Goal: Obtain resource: Obtain resource

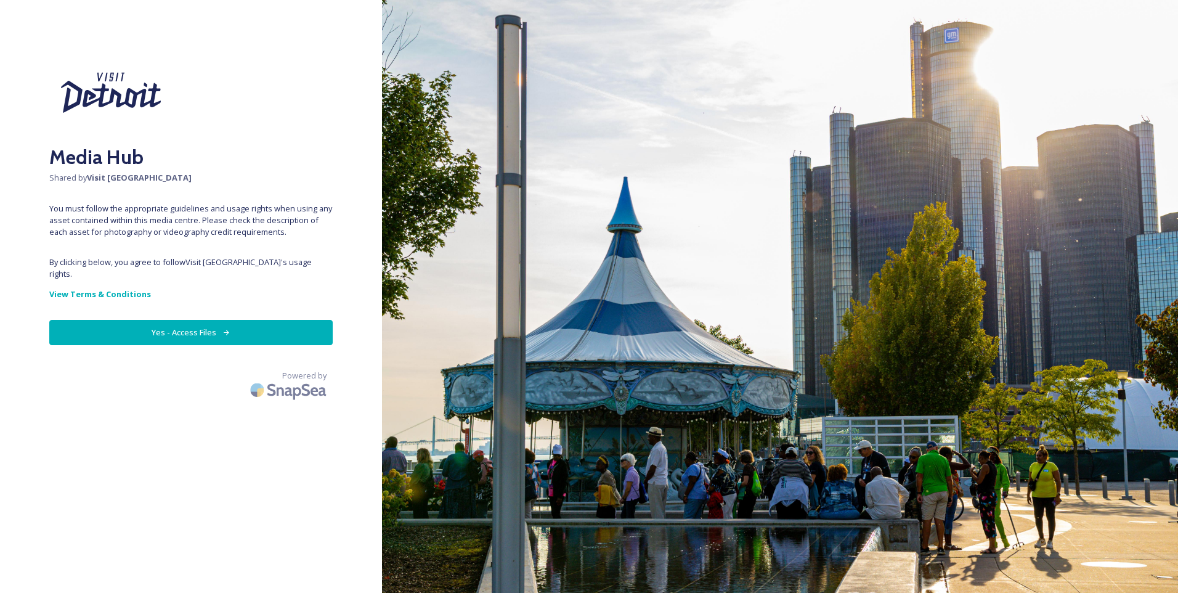
click at [170, 326] on button "Yes - Access Files" at bounding box center [190, 332] width 283 height 25
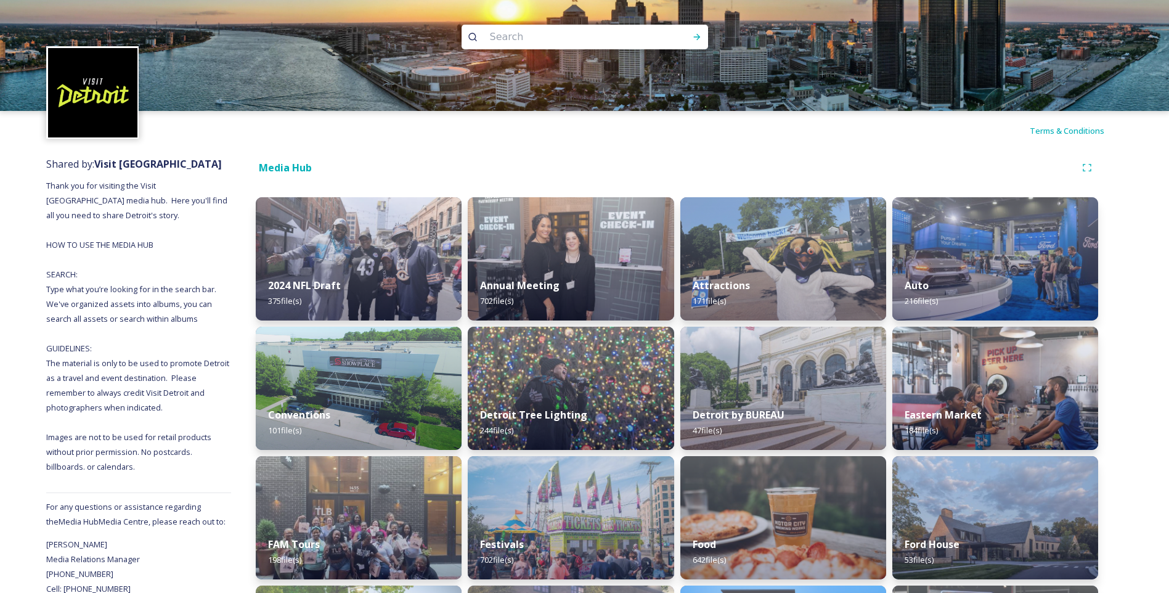
click at [559, 42] on input at bounding box center [568, 36] width 169 height 27
type input "suburban showplace"
click at [697, 42] on div "Run Search" at bounding box center [697, 37] width 22 height 22
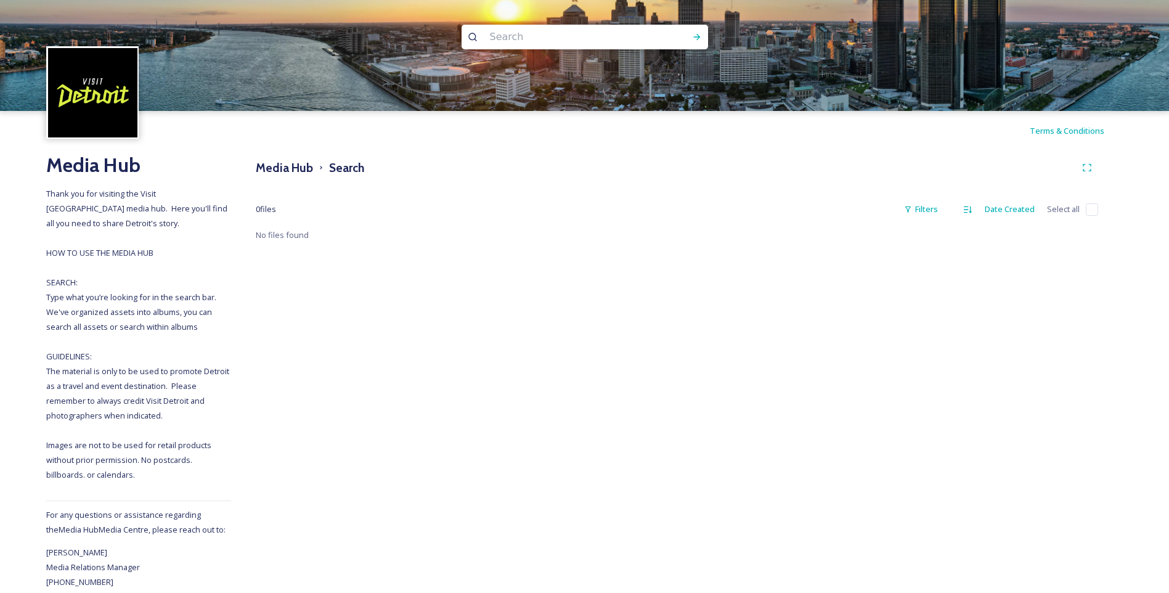
click at [505, 34] on input at bounding box center [568, 36] width 169 height 27
click at [272, 164] on h3 "Media Hub" at bounding box center [284, 168] width 57 height 18
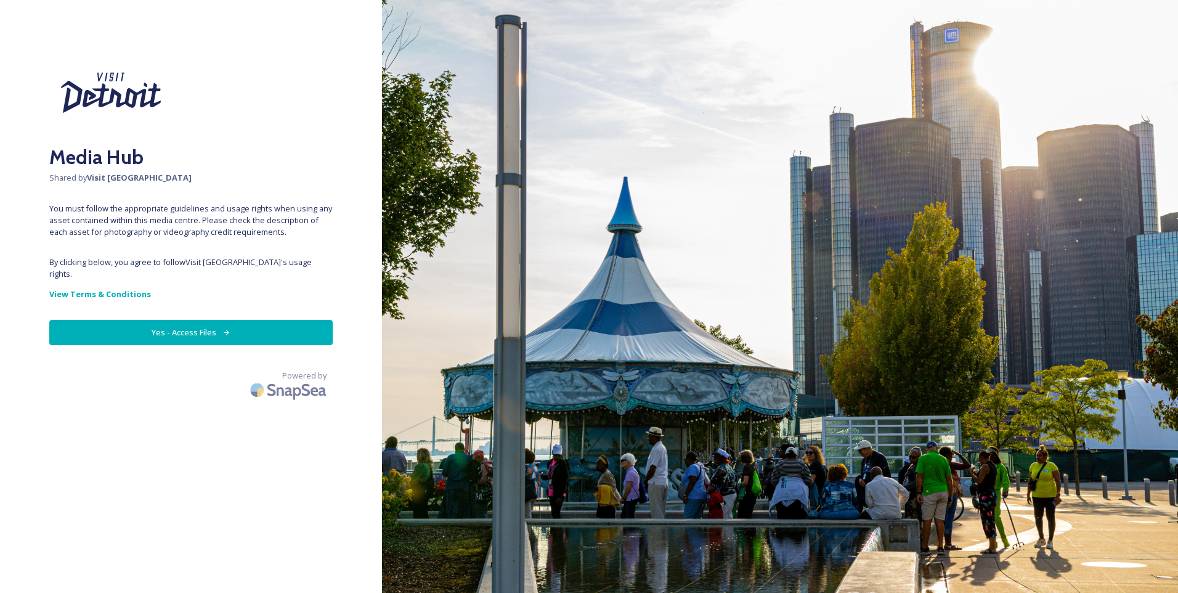
click at [195, 320] on button "Yes - Access Files" at bounding box center [190, 332] width 283 height 25
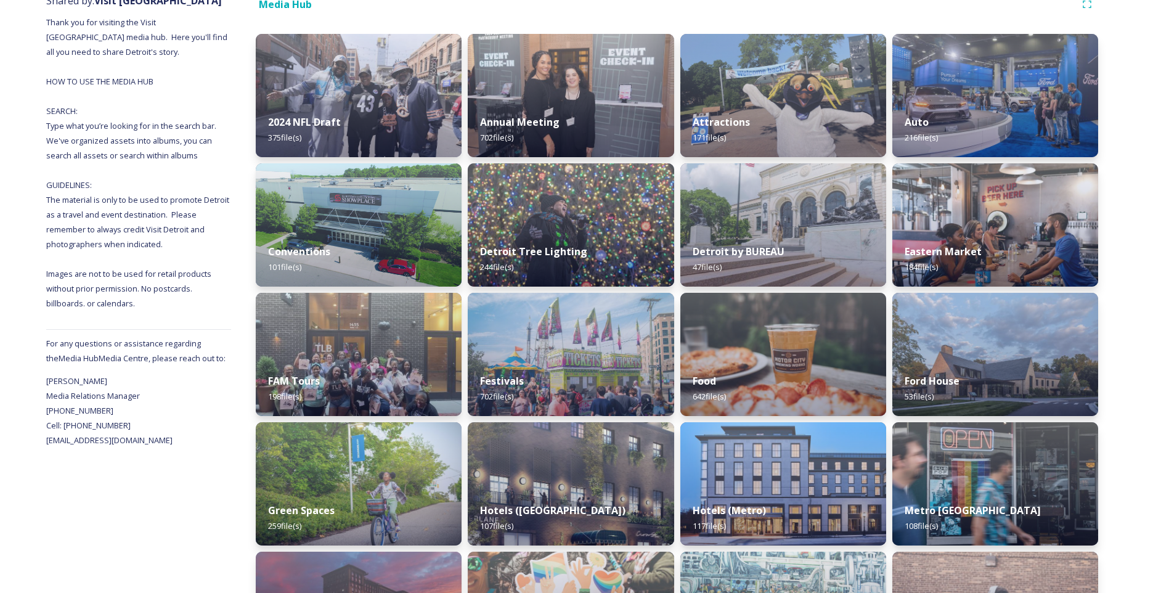
scroll to position [185, 0]
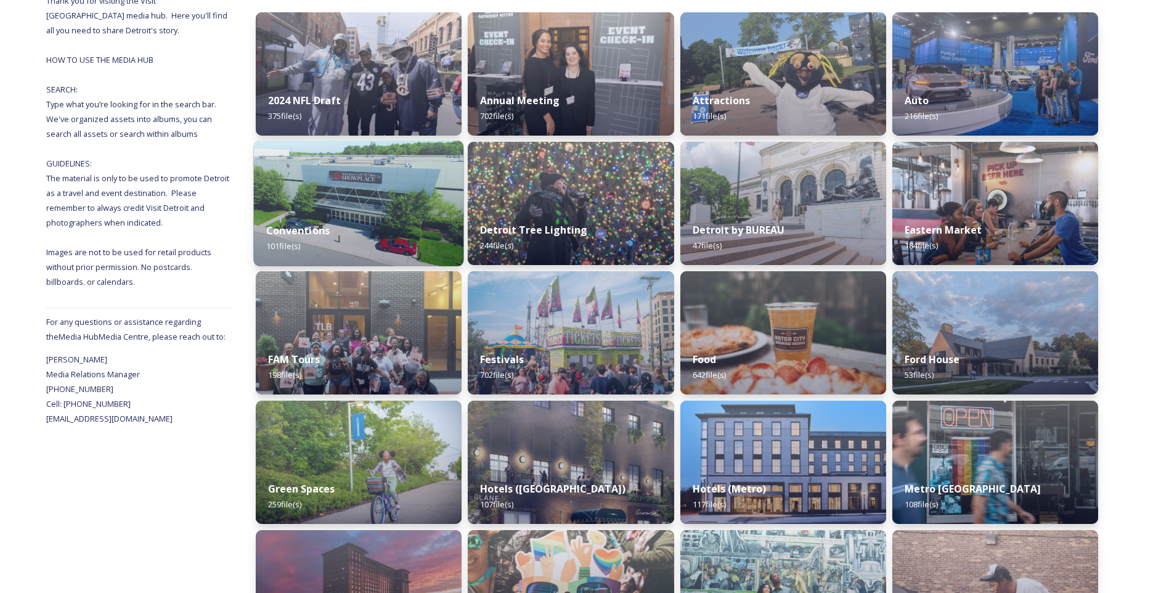
click at [360, 203] on img at bounding box center [359, 203] width 210 height 126
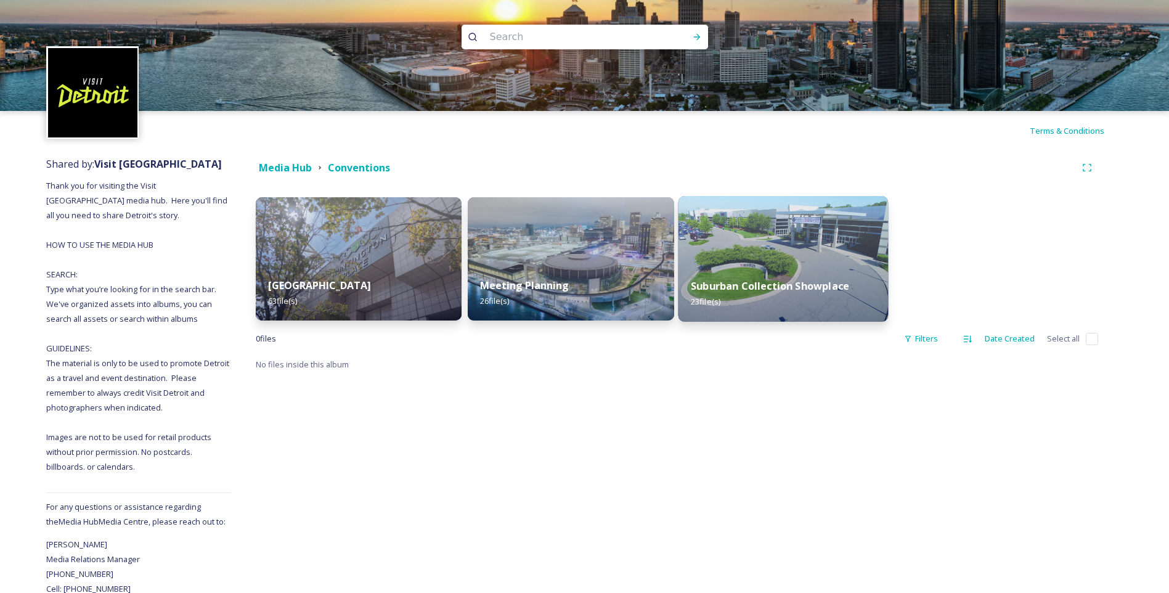
click at [850, 254] on img at bounding box center [783, 259] width 210 height 126
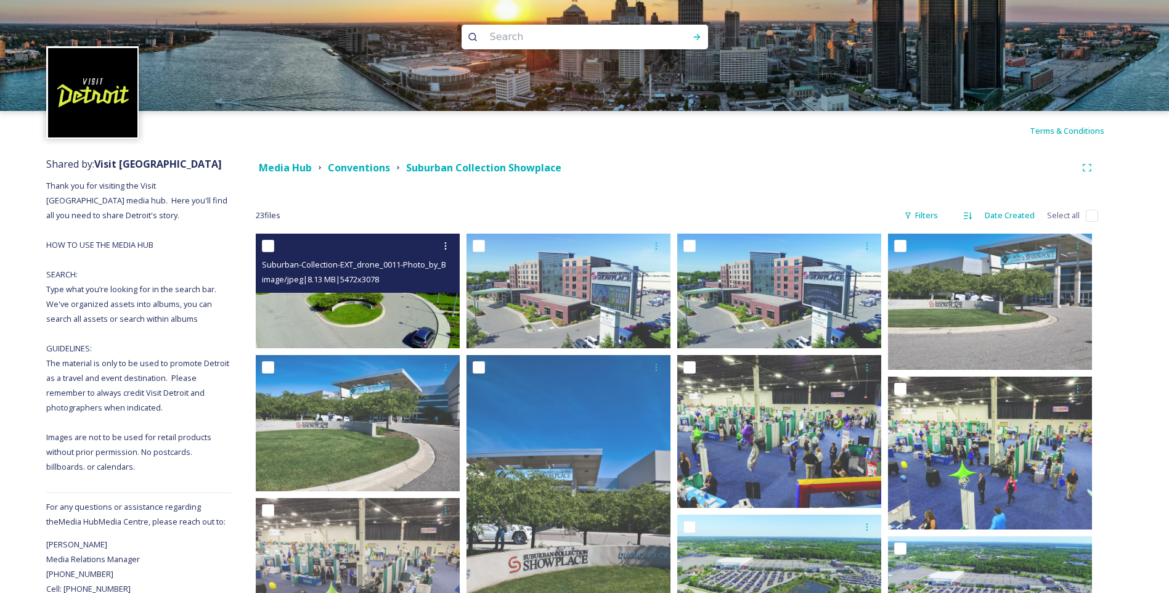
click at [351, 306] on img at bounding box center [358, 290] width 204 height 115
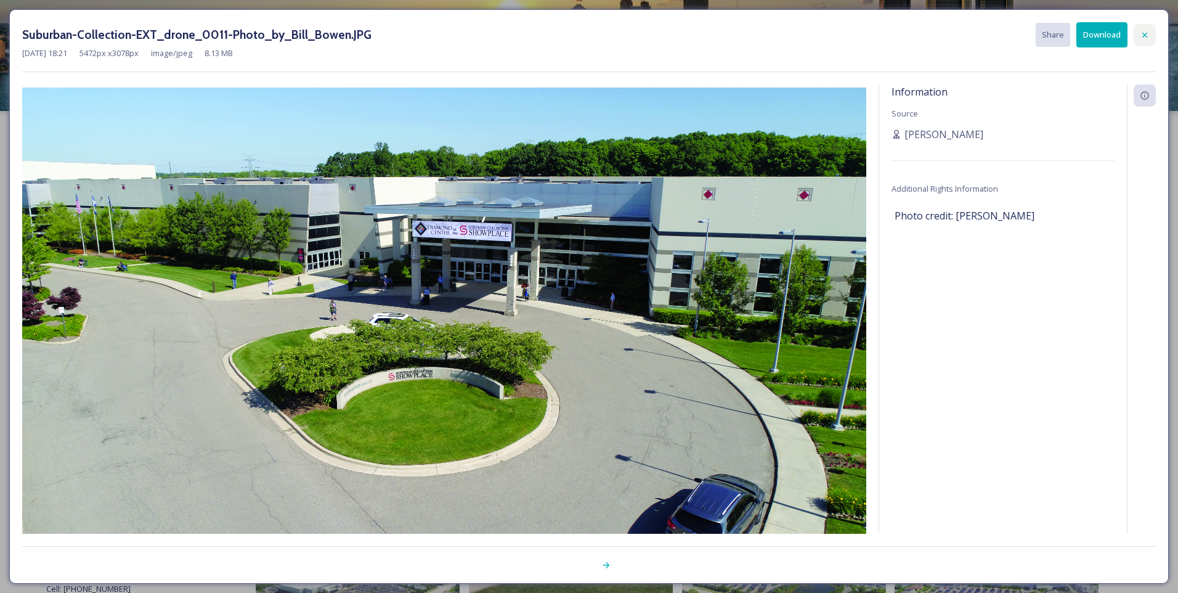
click at [1142, 36] on icon at bounding box center [1145, 35] width 10 height 10
